Goal: Transaction & Acquisition: Subscribe to service/newsletter

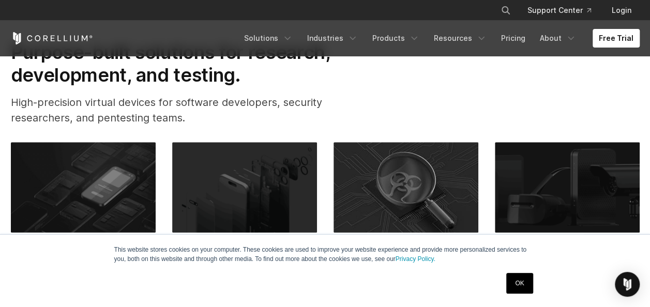
scroll to position [304, 0]
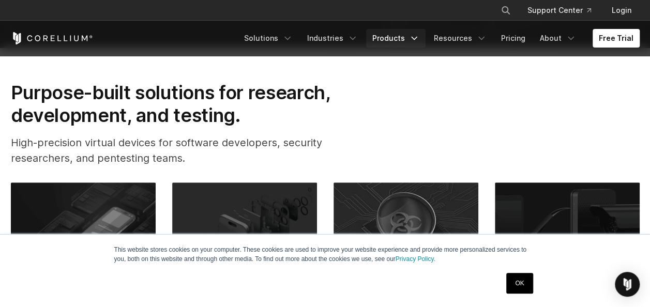
click at [401, 33] on link "Products" at bounding box center [395, 38] width 59 height 19
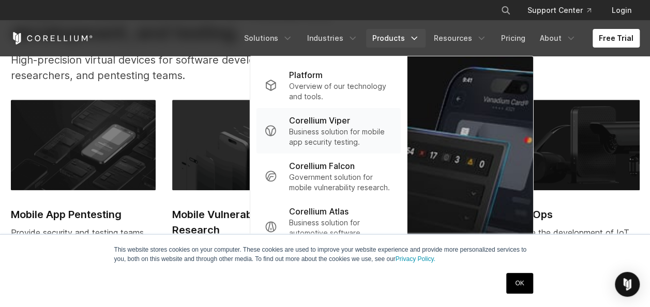
scroll to position [391, 0]
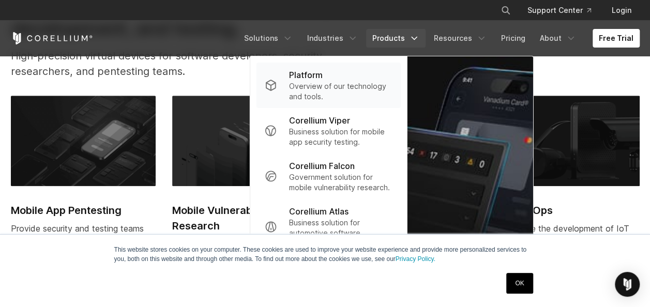
click at [323, 77] on p "Platform" at bounding box center [306, 75] width 34 height 12
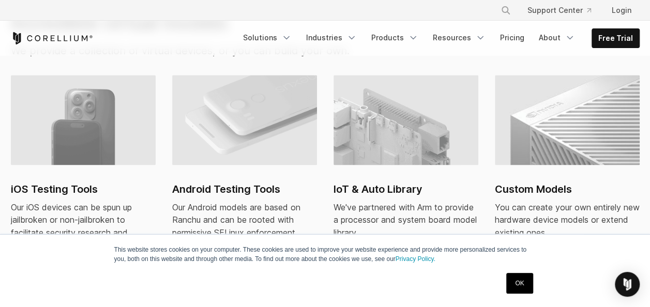
scroll to position [750, 0]
click at [57, 181] on h2 "iOS Testing Tools" at bounding box center [83, 189] width 145 height 16
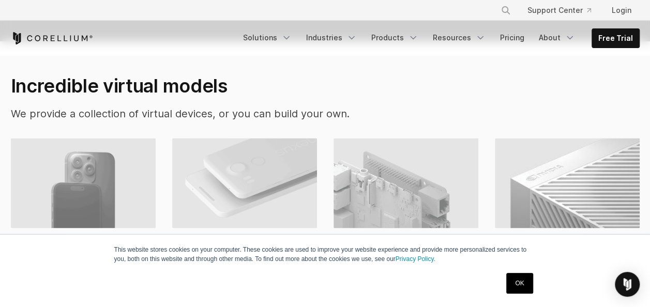
scroll to position [680, 0]
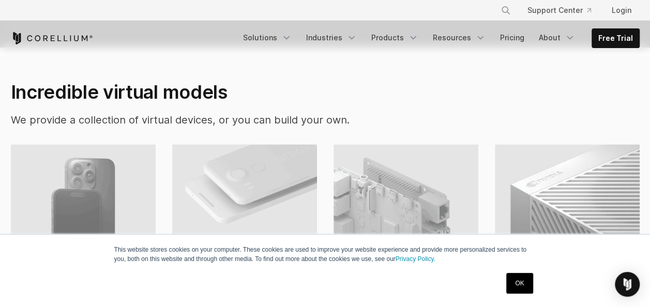
click at [87, 192] on img at bounding box center [83, 189] width 145 height 90
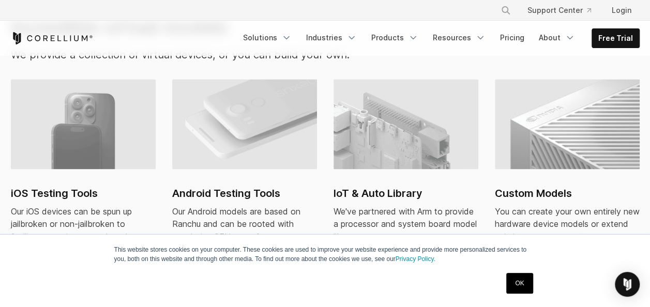
scroll to position [746, 0]
click at [401, 34] on link "Products" at bounding box center [394, 37] width 59 height 19
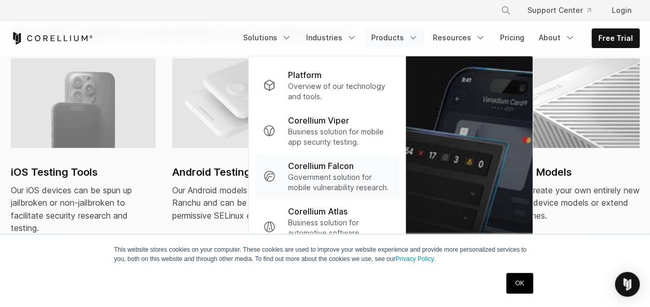
scroll to position [765, 0]
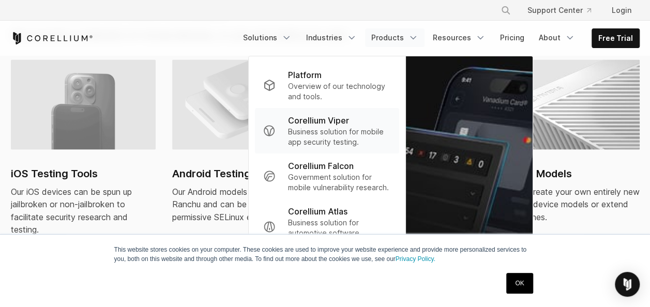
click at [331, 136] on p "Business solution for mobile app security testing." at bounding box center [338, 137] width 103 height 21
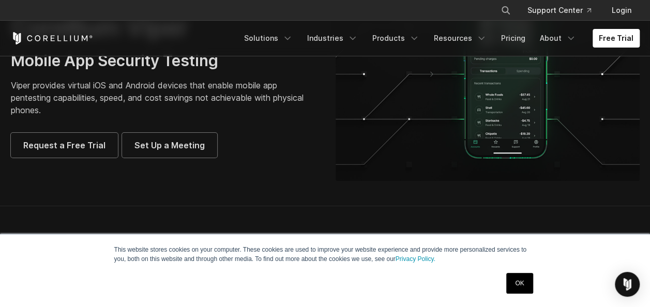
scroll to position [108, 0]
click at [460, 38] on link "Resources" at bounding box center [460, 38] width 65 height 19
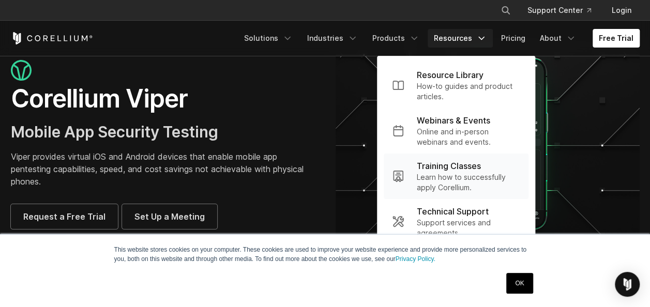
scroll to position [9, 0]
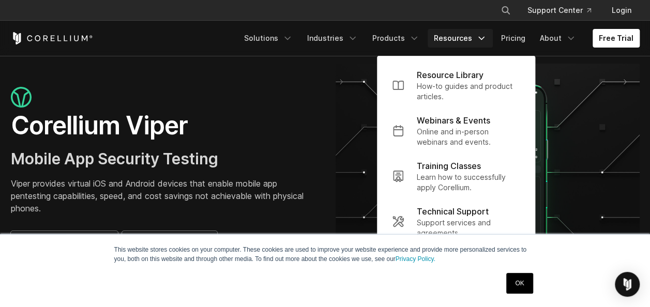
click at [317, 179] on div "Corellium Viper Mobile App Security Testing Viper provides virtual iOS and Andr…" at bounding box center [163, 171] width 325 height 169
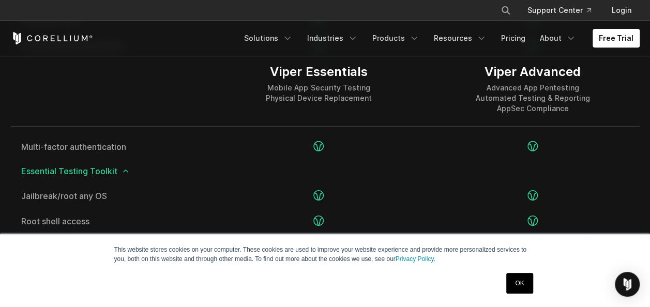
scroll to position [1466, 0]
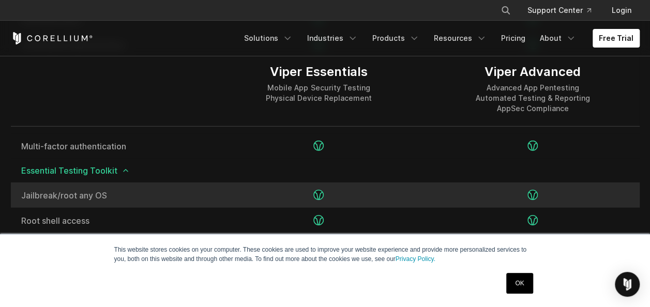
click at [79, 196] on span "Jailbreak/root any OS" at bounding box center [111, 195] width 180 height 8
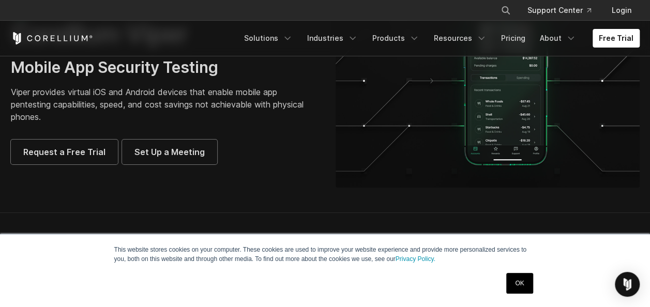
scroll to position [99, 0]
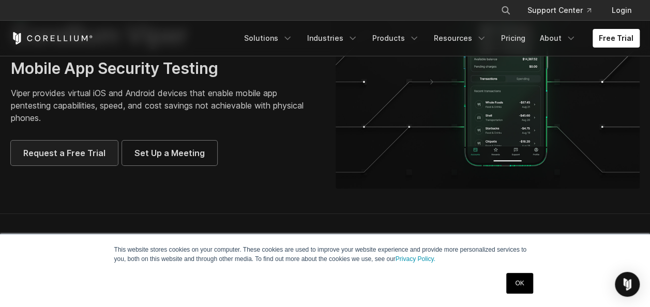
click at [87, 157] on span "Request a Free Trial" at bounding box center [64, 153] width 82 height 12
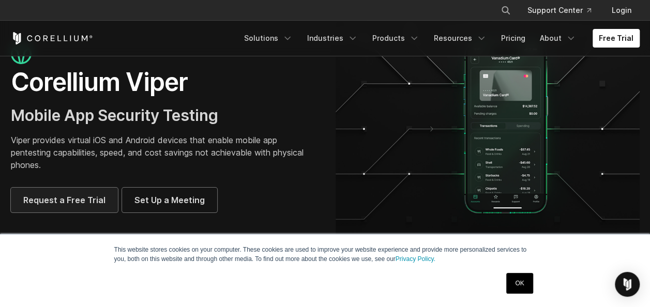
scroll to position [53, 0]
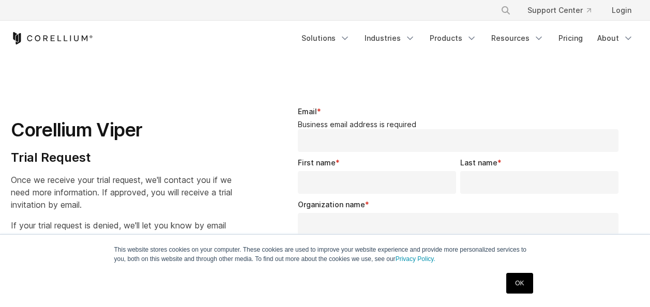
select select "**"
